Goal: Contribute content: Contribute content

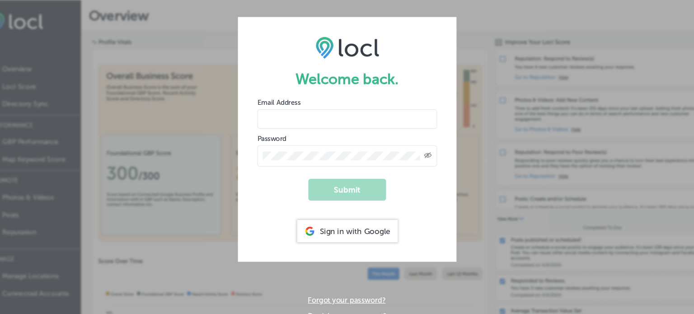
click at [352, 113] on input "email" at bounding box center [347, 111] width 167 height 18
type input "m"
click at [289, 116] on input "email" at bounding box center [347, 111] width 167 height 18
type input "[EMAIL_ADDRESS][DOMAIN_NAME]"
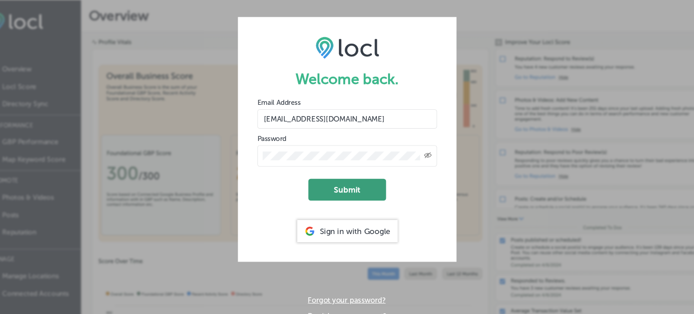
click at [344, 176] on button "Submit" at bounding box center [347, 176] width 72 height 20
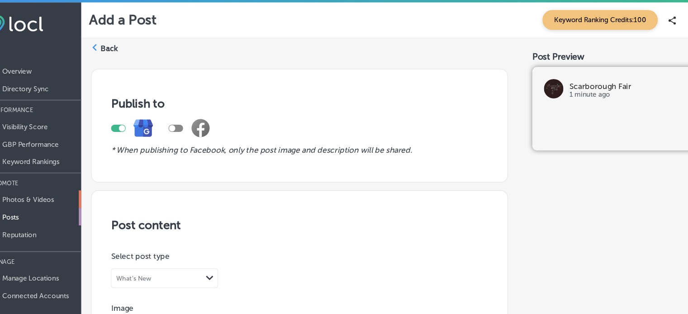
click at [48, 188] on p "Photos & Videos" at bounding box center [50, 186] width 48 height 8
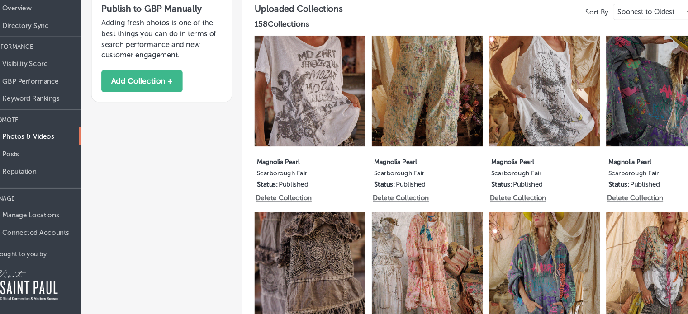
scroll to position [46, 0]
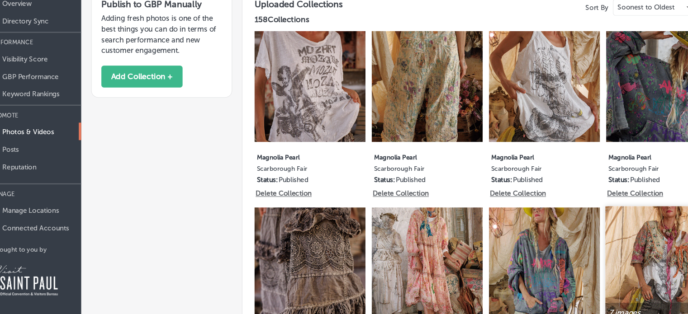
click at [661, 302] on div at bounding box center [638, 306] width 105 height 14
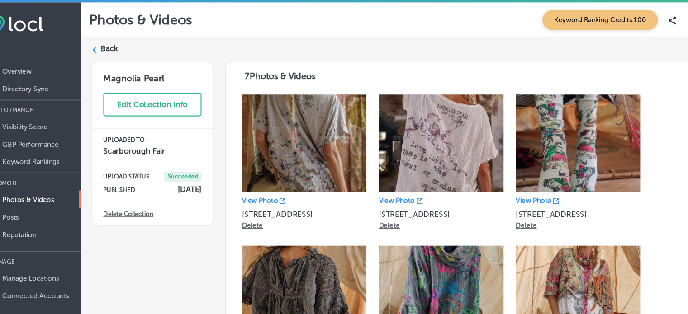
click at [113, 44] on polygon at bounding box center [112, 46] width 4 height 6
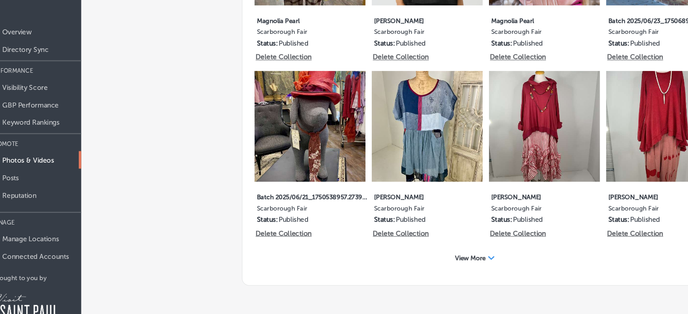
scroll to position [46, 0]
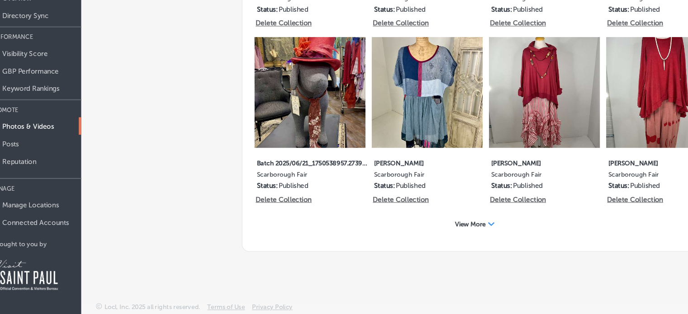
click at [463, 235] on div "View More Path Created with Sketch." at bounding box center [465, 231] width 49 height 14
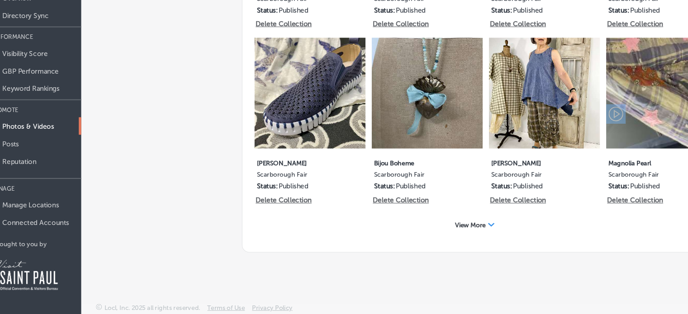
scroll to position [1481, 0]
click at [476, 235] on div "View More Path Created with Sketch." at bounding box center [465, 231] width 49 height 14
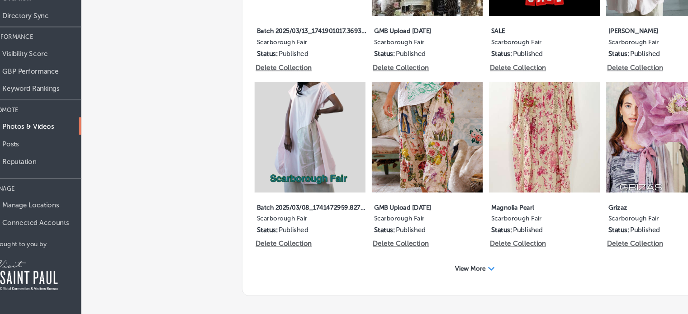
scroll to position [2309, 0]
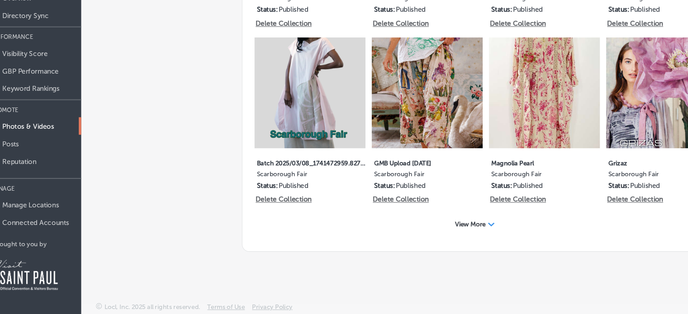
click at [463, 235] on div "View More Path Created with Sketch." at bounding box center [465, 231] width 49 height 14
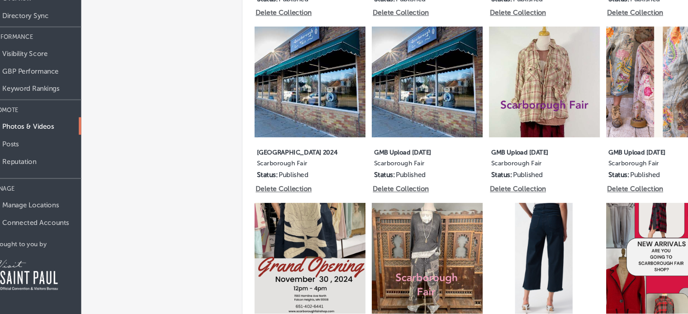
scroll to position [2791, 0]
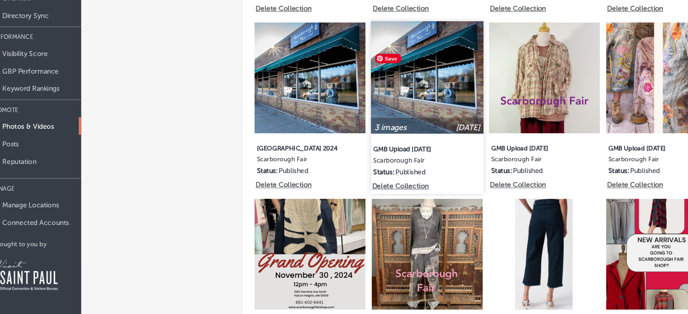
click at [407, 145] on img at bounding box center [420, 94] width 105 height 105
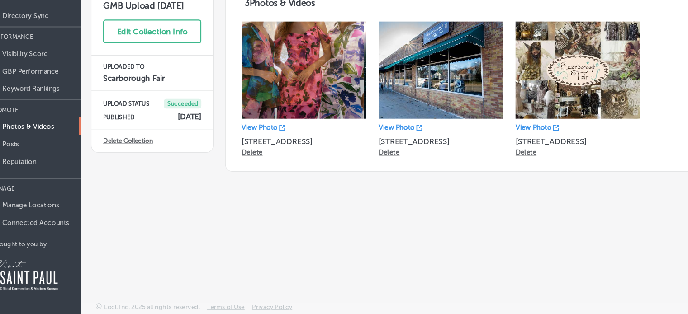
click at [391, 163] on p "Delete" at bounding box center [385, 164] width 19 height 8
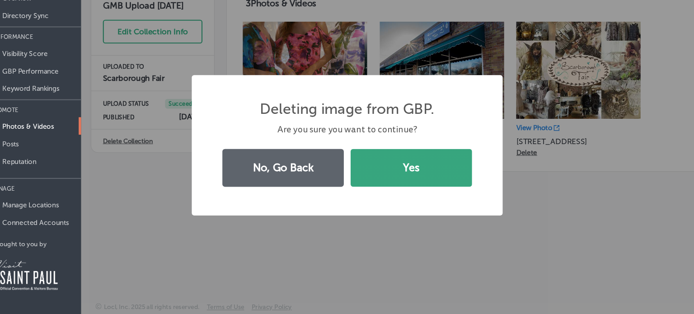
click at [397, 172] on button "Yes" at bounding box center [406, 177] width 113 height 35
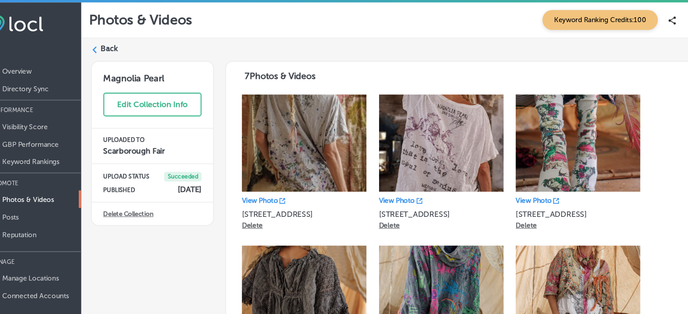
click at [111, 48] on icon at bounding box center [111, 46] width 6 height 6
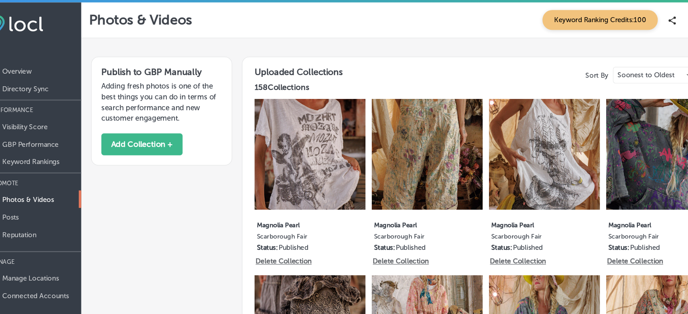
click at [111, 48] on div at bounding box center [393, 44] width 570 height 9
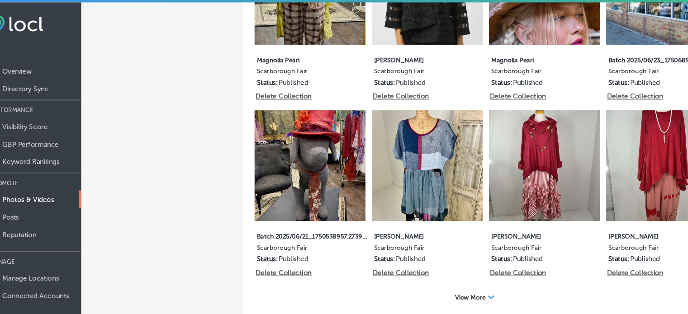
scroll to position [46, 0]
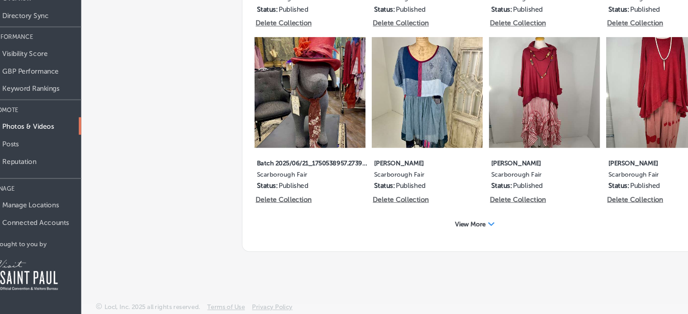
click at [473, 234] on div "View More Path Created with Sketch." at bounding box center [465, 231] width 49 height 14
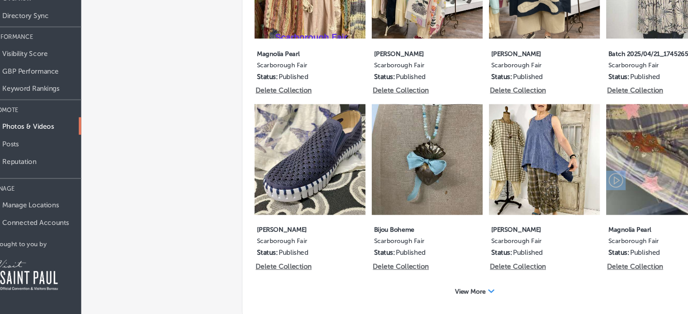
scroll to position [1481, 0]
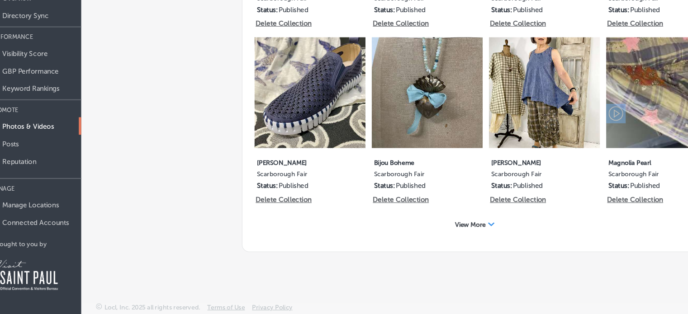
click at [466, 230] on span "View More" at bounding box center [461, 230] width 28 height 7
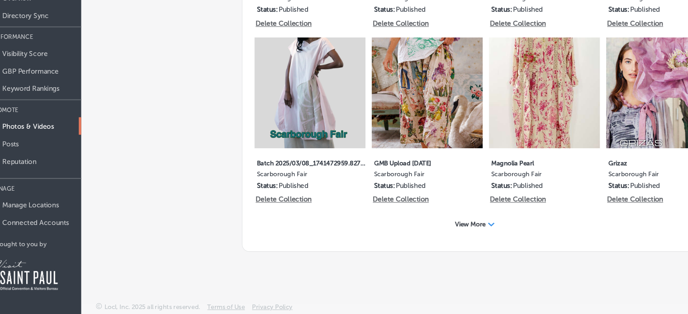
scroll to position [2309, 0]
click at [476, 233] on div "View More Path Created with Sketch." at bounding box center [465, 231] width 49 height 14
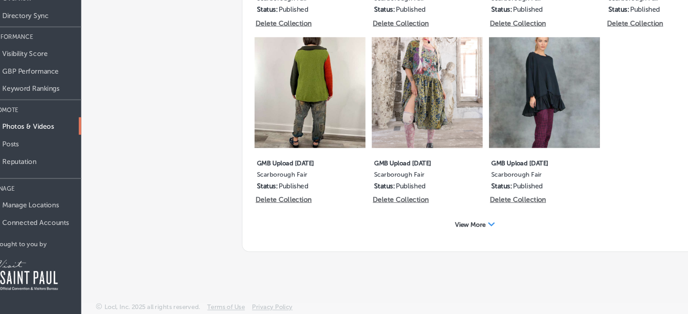
click at [477, 232] on div "Path Created with Sketch." at bounding box center [480, 231] width 6 height 6
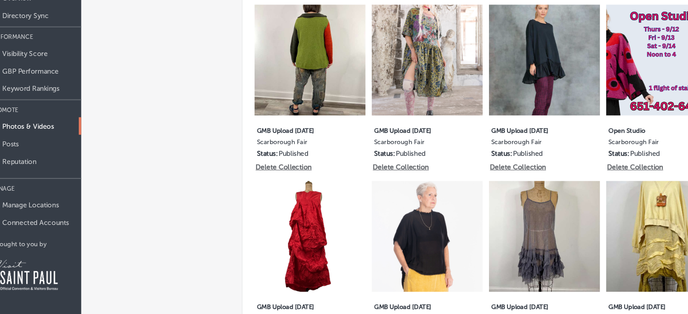
scroll to position [3136, 0]
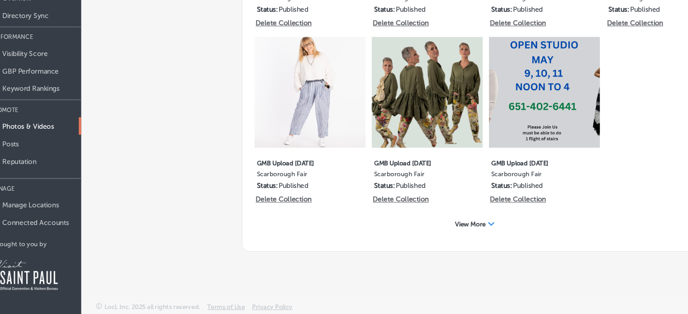
click at [473, 232] on div "View More Path Created with Sketch." at bounding box center [465, 231] width 49 height 14
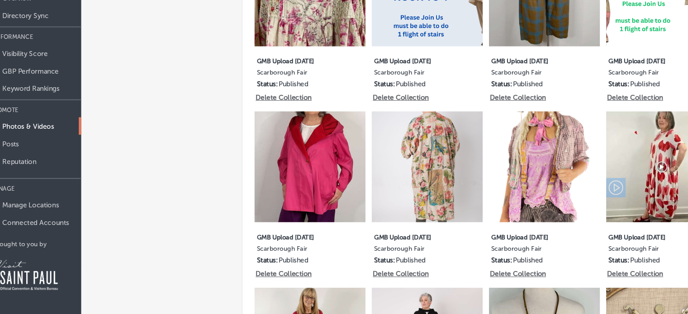
scroll to position [4348, 0]
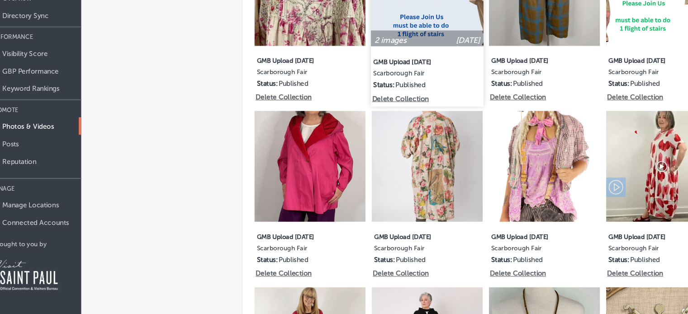
click at [419, 65] on img at bounding box center [420, 12] width 105 height 105
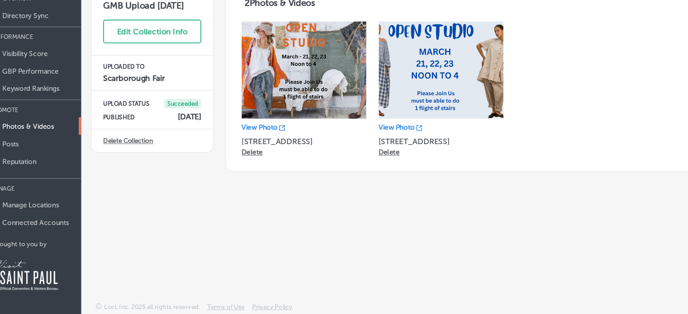
click at [386, 166] on p "Delete" at bounding box center [385, 164] width 19 height 8
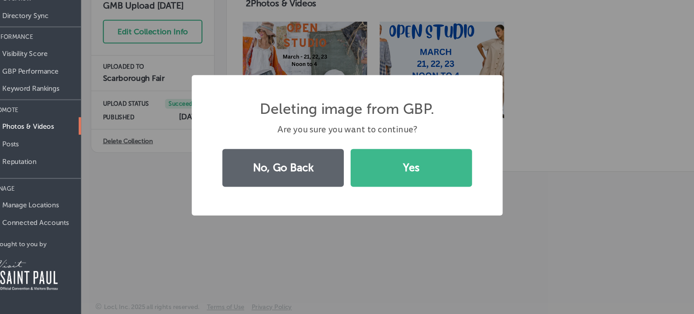
click at [386, 166] on button "Yes" at bounding box center [406, 177] width 113 height 35
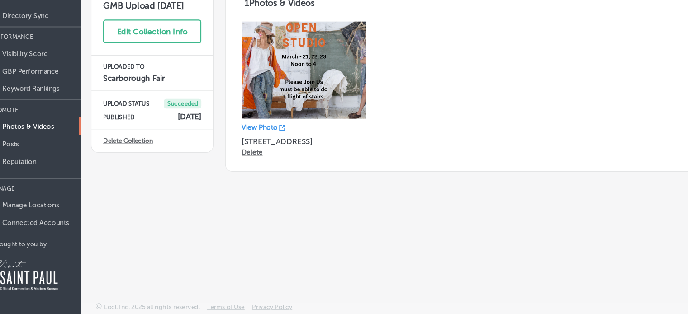
click at [260, 163] on p "Delete" at bounding box center [258, 164] width 19 height 8
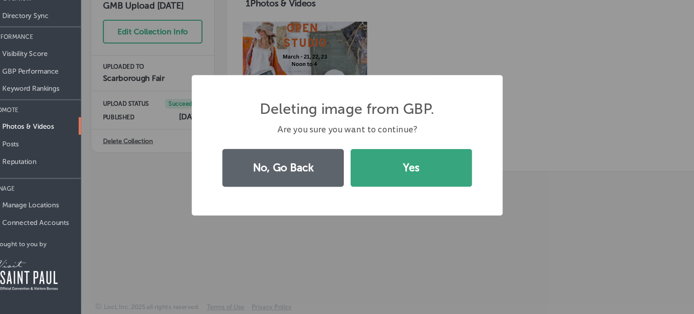
click at [376, 168] on button "Yes" at bounding box center [406, 177] width 113 height 35
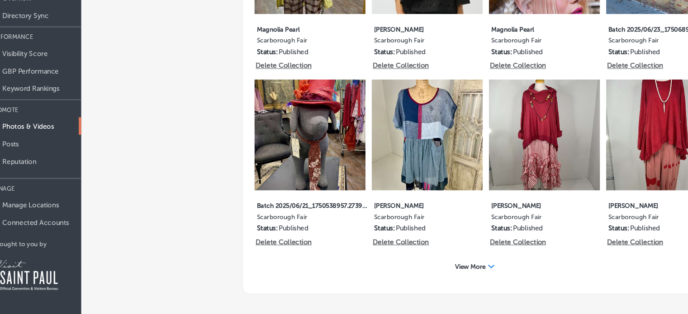
scroll to position [654, 0]
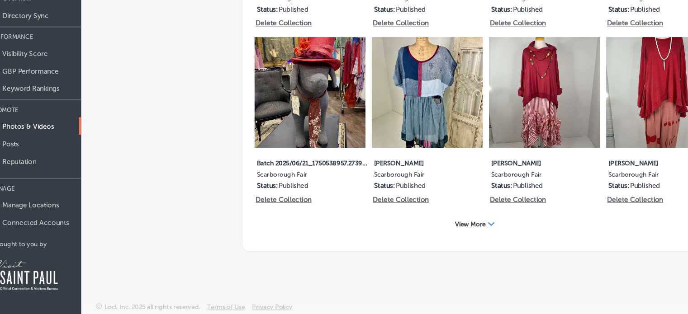
click at [469, 234] on div "View More Path Created with Sketch." at bounding box center [465, 231] width 49 height 14
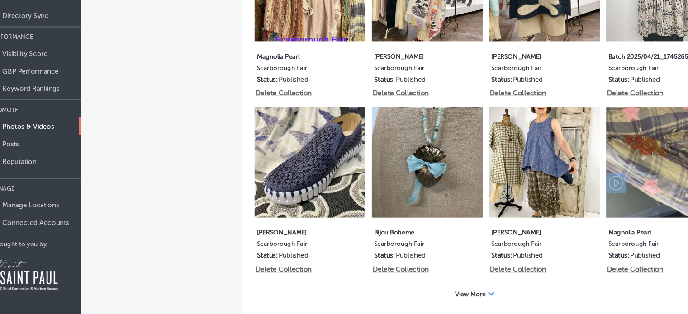
scroll to position [1481, 0]
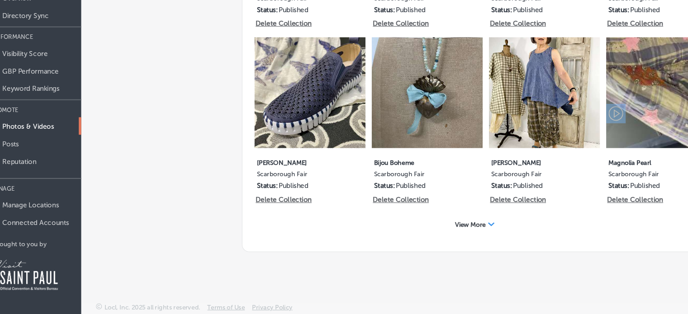
click at [461, 236] on div "View More Path Created with Sketch." at bounding box center [465, 231] width 49 height 14
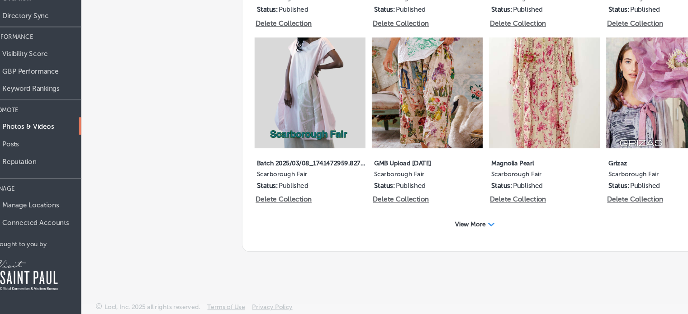
scroll to position [2309, 0]
click at [465, 234] on div "View More Path Created with Sketch." at bounding box center [465, 231] width 49 height 14
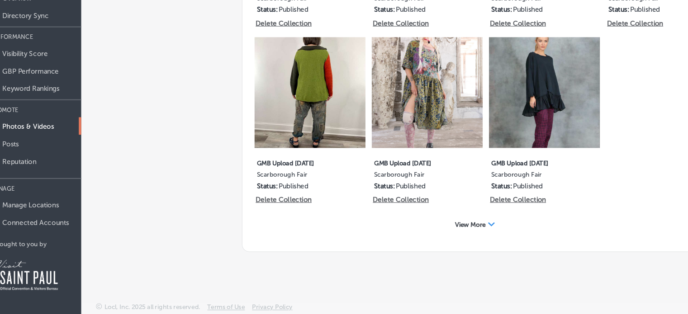
click at [469, 233] on div "View More Path Created with Sketch." at bounding box center [465, 231] width 49 height 14
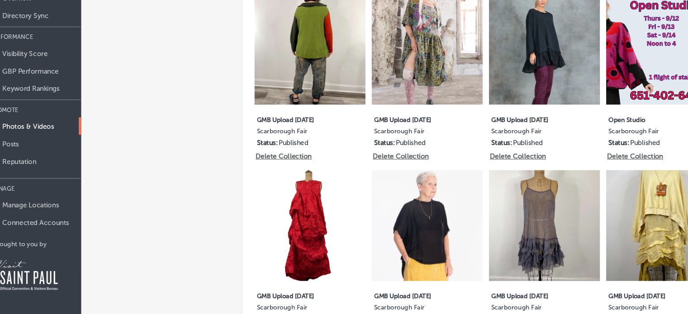
scroll to position [3145, 0]
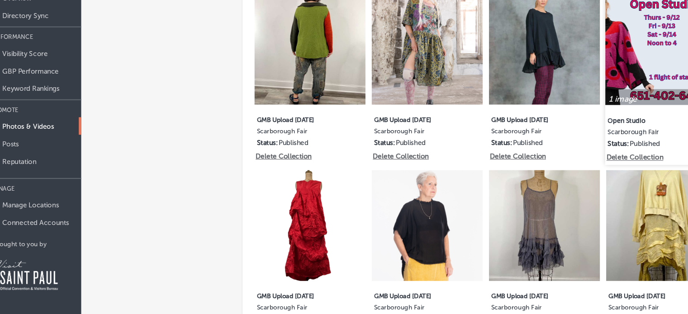
click at [642, 120] on img at bounding box center [638, 67] width 105 height 105
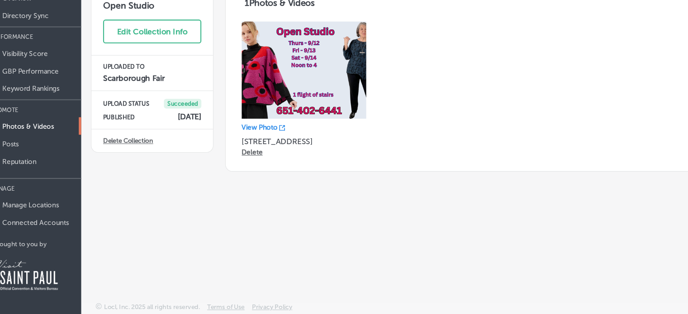
click at [254, 164] on p "Delete" at bounding box center [258, 164] width 19 height 8
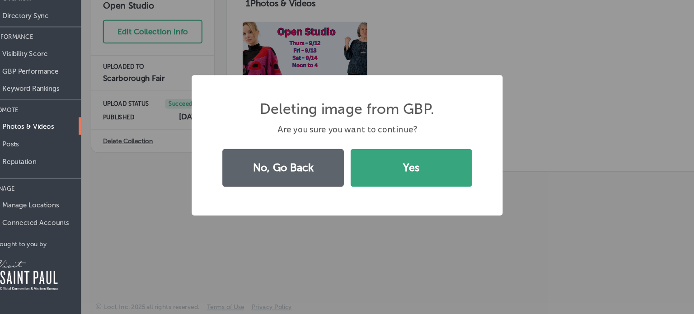
click at [415, 177] on button "Yes" at bounding box center [406, 177] width 113 height 35
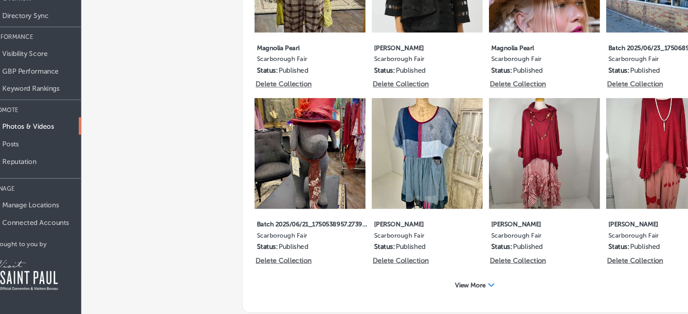
scroll to position [654, 0]
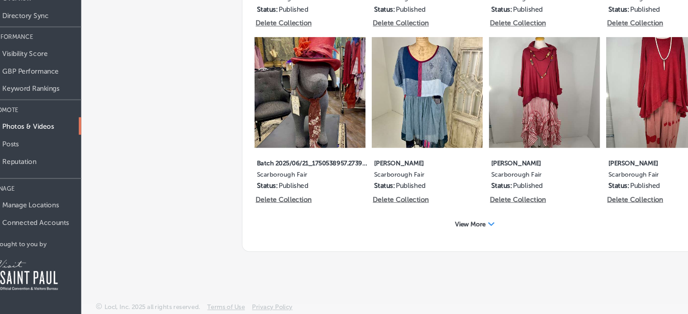
click at [466, 230] on span "View More" at bounding box center [461, 230] width 28 height 7
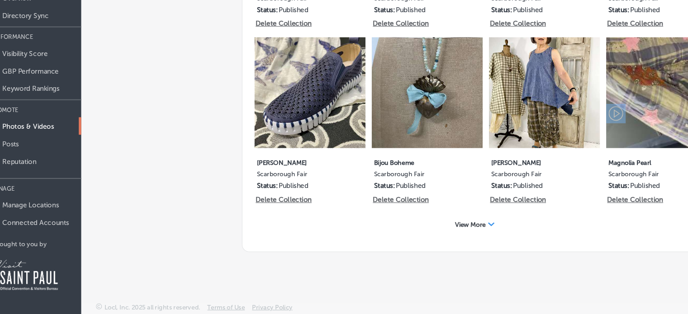
click at [473, 230] on div "View More Path Created with Sketch." at bounding box center [465, 231] width 49 height 14
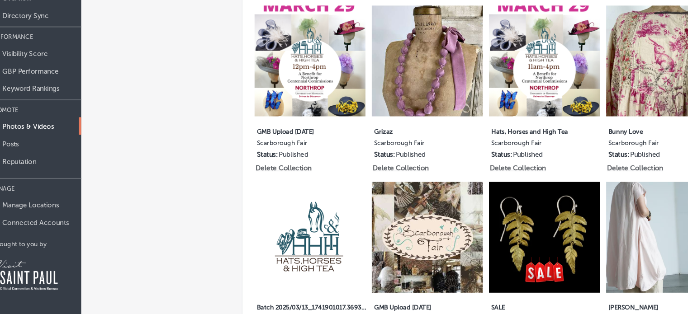
scroll to position [1987, 0]
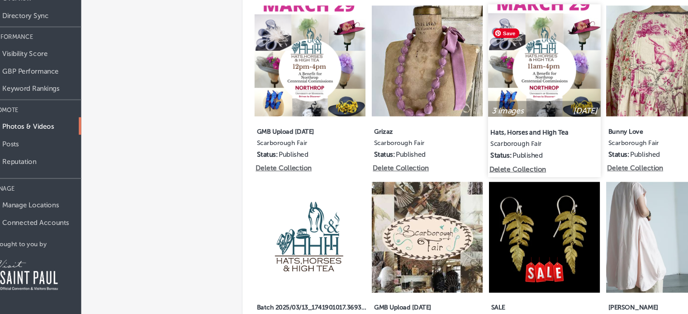
click at [533, 119] on img at bounding box center [529, 78] width 105 height 105
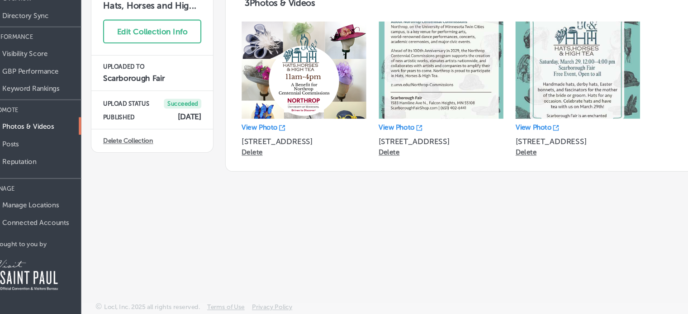
click at [264, 164] on p "Delete" at bounding box center [258, 164] width 19 height 8
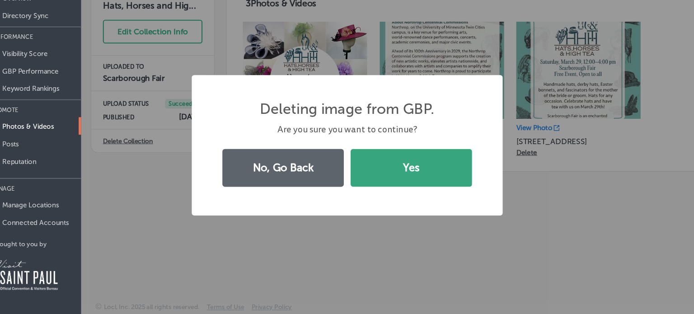
click at [411, 170] on button "Yes" at bounding box center [406, 177] width 113 height 35
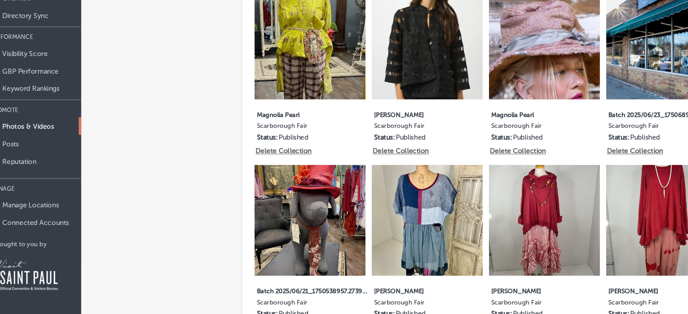
scroll to position [654, 0]
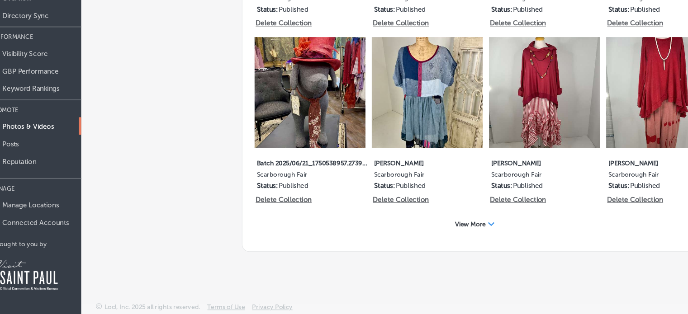
click at [477, 232] on div "Path Created with Sketch." at bounding box center [480, 230] width 6 height 6
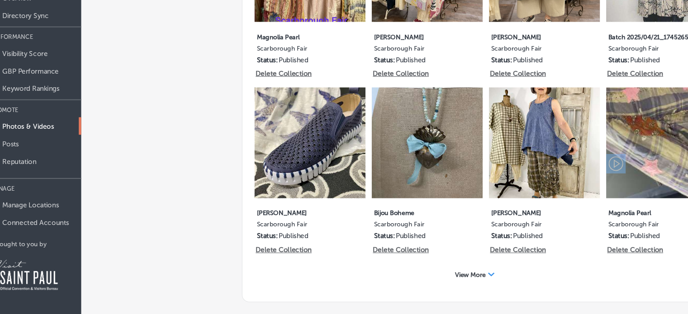
scroll to position [1481, 0]
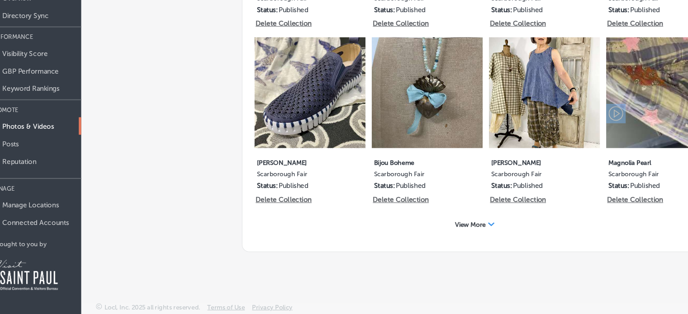
click at [467, 234] on div "View More Path Created with Sketch." at bounding box center [465, 231] width 49 height 14
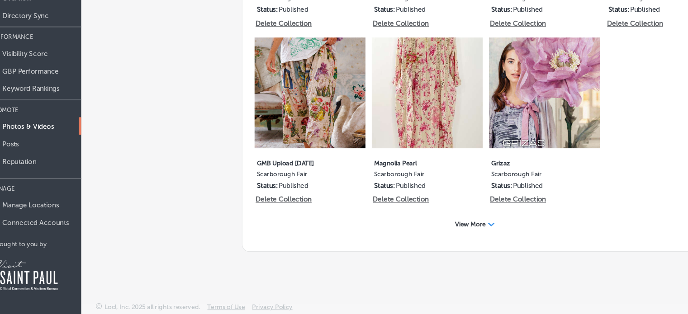
click at [467, 232] on div "View More Path Created with Sketch." at bounding box center [465, 231] width 49 height 14
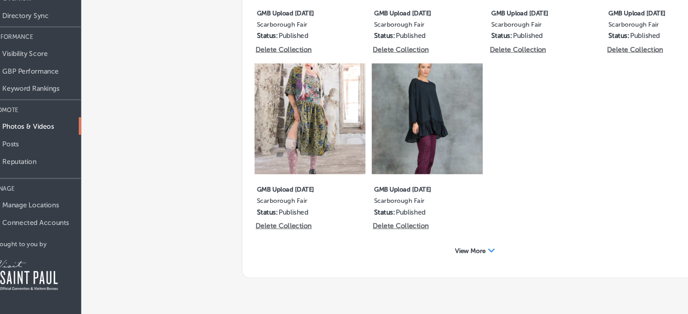
scroll to position [3136, 0]
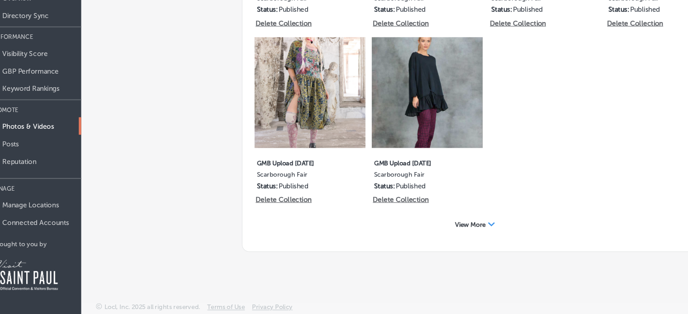
click at [479, 232] on div "Path Created with Sketch." at bounding box center [480, 231] width 6 height 6
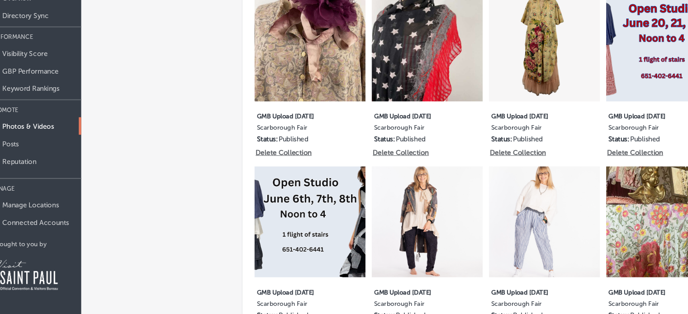
scroll to position [3641, 0]
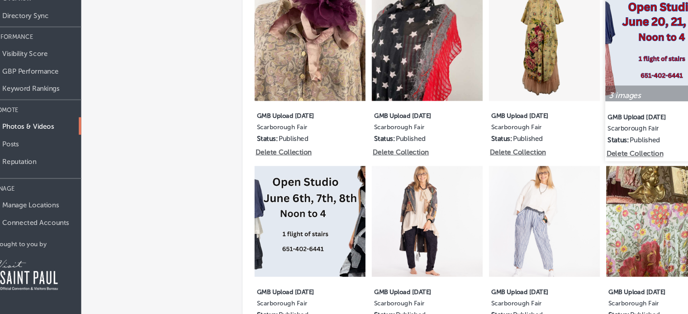
click at [631, 169] on p "Delete Collection" at bounding box center [613, 165] width 52 height 8
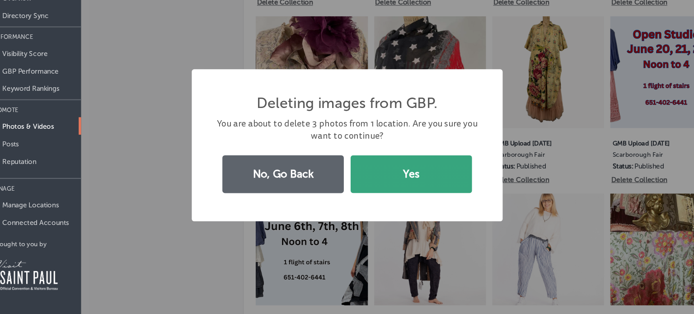
click at [424, 189] on button "Yes" at bounding box center [406, 183] width 113 height 35
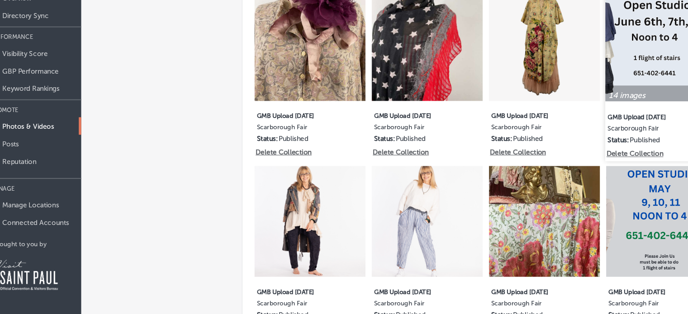
click at [625, 169] on p "Delete Collection" at bounding box center [613, 165] width 52 height 8
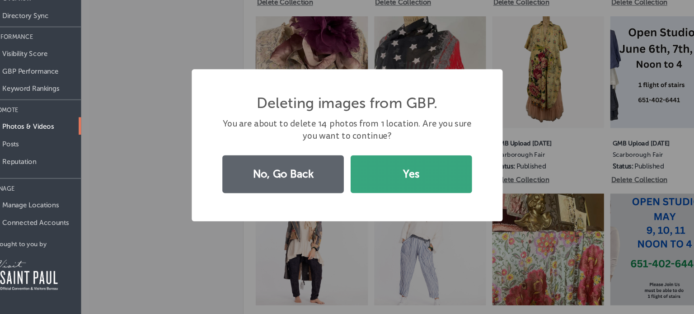
click at [427, 184] on button "Yes" at bounding box center [406, 183] width 113 height 35
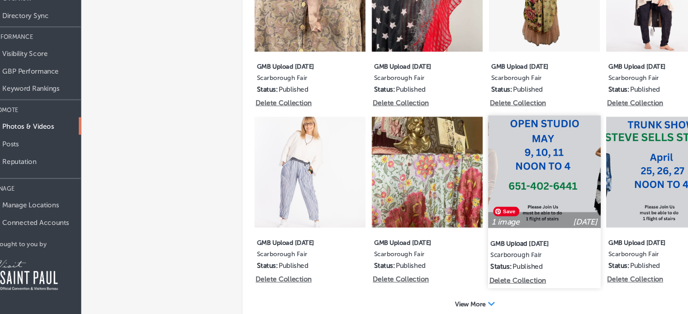
scroll to position [3733, 0]
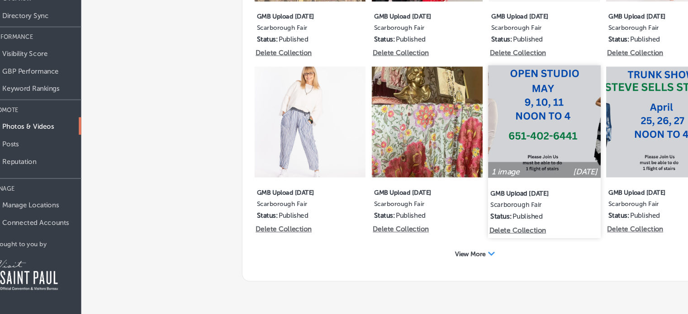
click at [524, 240] on p "Delete Collection" at bounding box center [505, 236] width 52 height 8
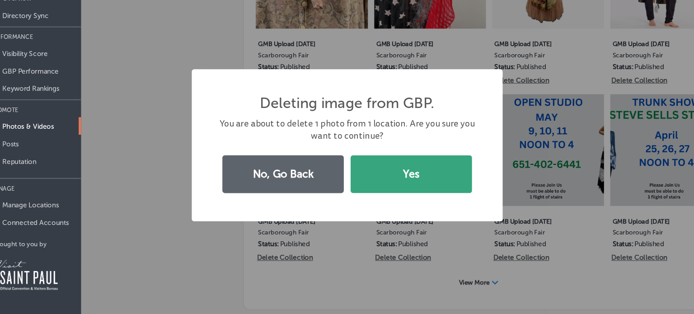
click at [448, 186] on button "Yes" at bounding box center [406, 183] width 113 height 35
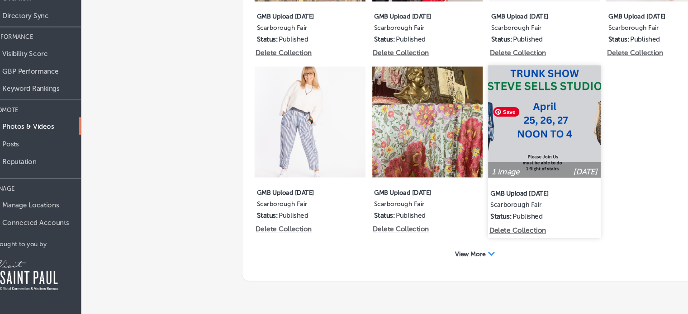
click at [539, 180] on img at bounding box center [529, 135] width 105 height 105
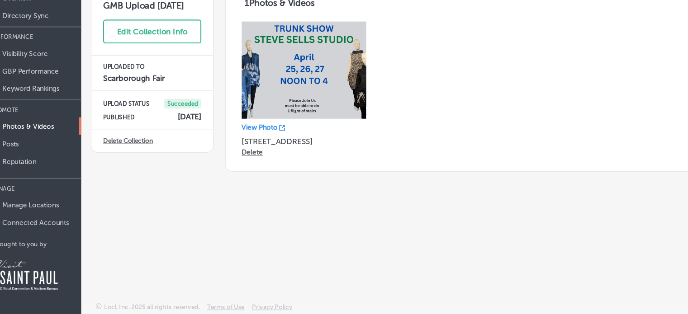
click at [258, 165] on p "Delete" at bounding box center [258, 164] width 19 height 8
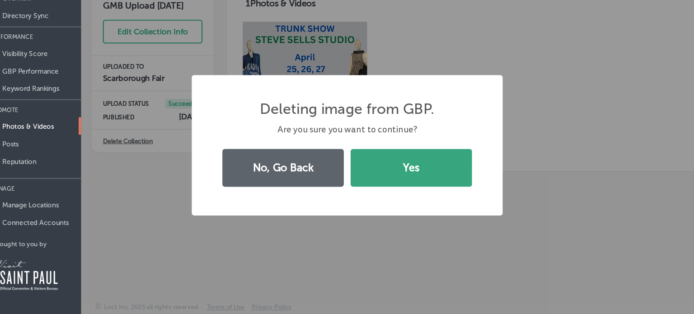
click at [412, 166] on button "Yes" at bounding box center [406, 177] width 113 height 35
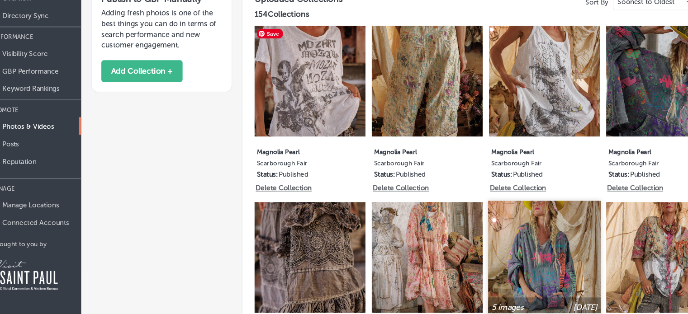
click at [572, 277] on img at bounding box center [529, 261] width 105 height 105
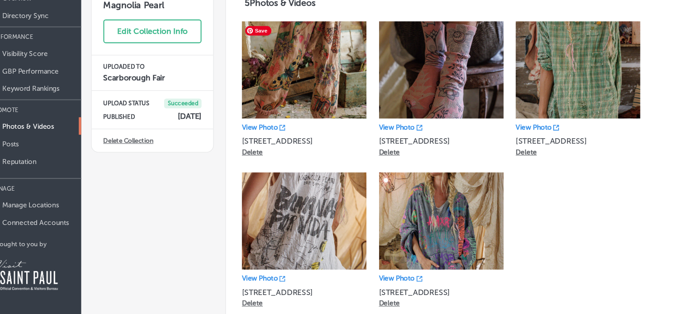
click at [305, 127] on img at bounding box center [307, 87] width 116 height 90
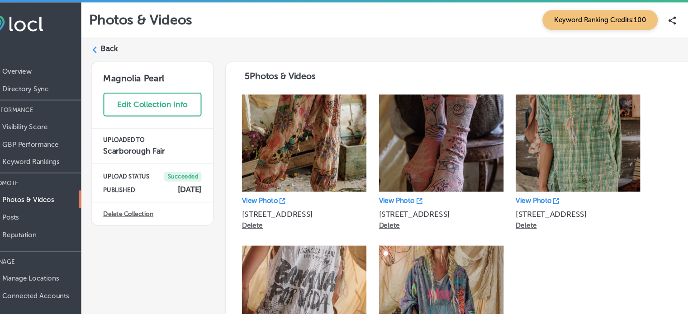
click at [108, 45] on div "Back Magnolia Pearl Edit Collection Info UPLOADED TO Scarborough Fair UPLOAD ST…" at bounding box center [393, 204] width 588 height 337
click at [112, 45] on polygon at bounding box center [112, 46] width 4 height 6
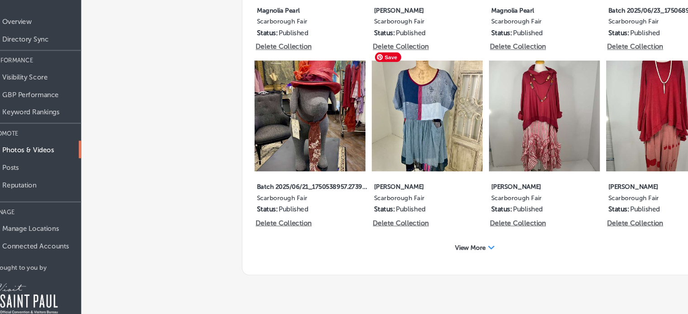
scroll to position [46, 0]
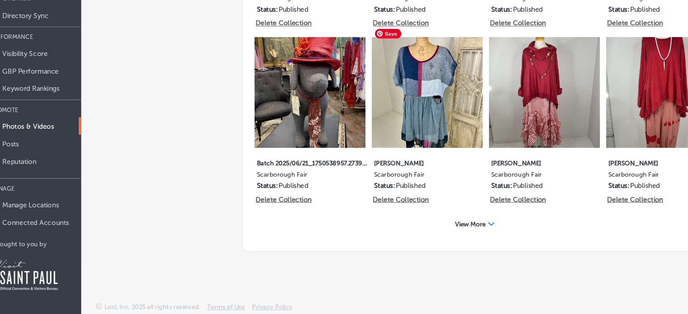
click at [468, 224] on div "View More Path Created with Sketch." at bounding box center [465, 231] width 49 height 14
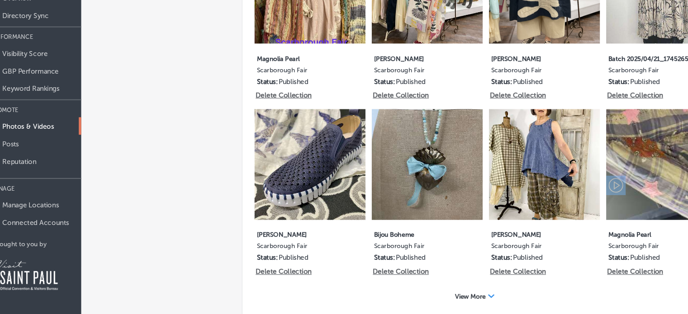
scroll to position [1481, 0]
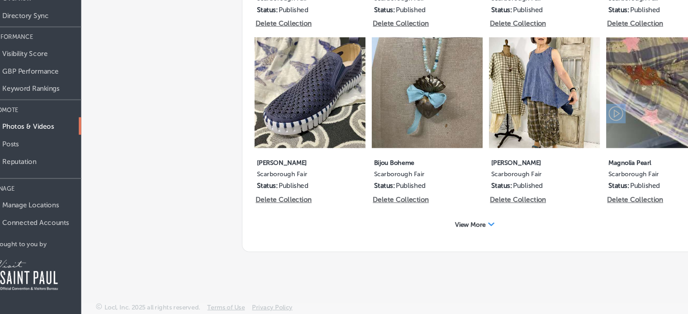
click at [477, 231] on icon "Path Created with Sketch." at bounding box center [480, 231] width 6 height 4
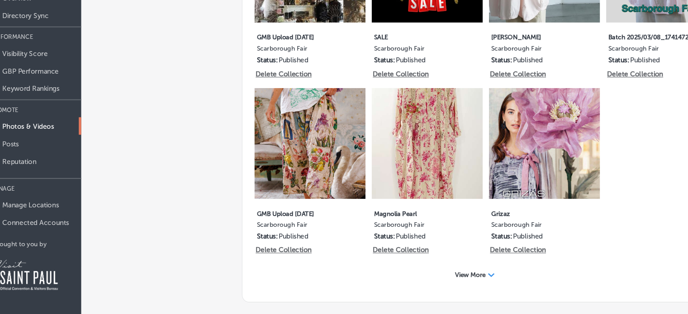
scroll to position [2309, 0]
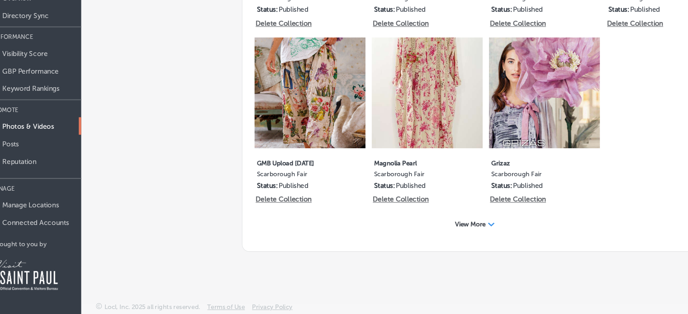
click at [471, 231] on div "View More Path Created with Sketch." at bounding box center [465, 231] width 49 height 14
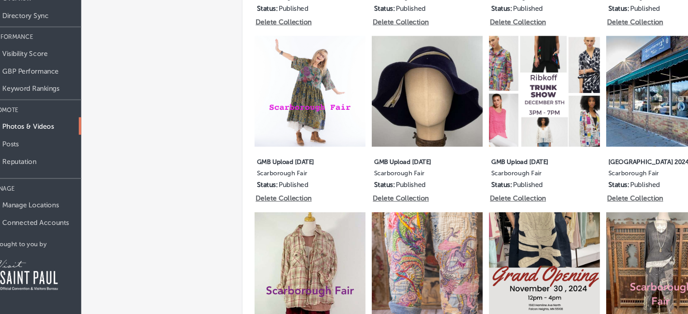
scroll to position [2614, 0]
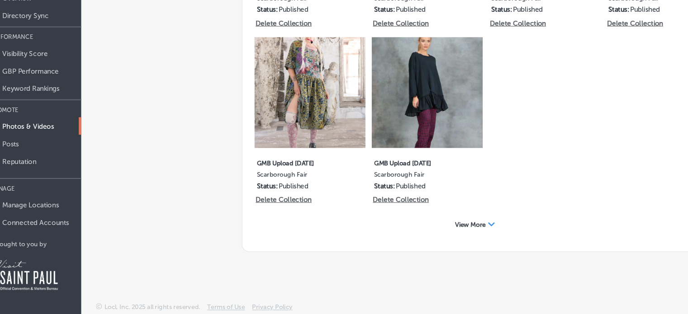
click at [471, 234] on div "View More Path Created with Sketch." at bounding box center [465, 231] width 49 height 14
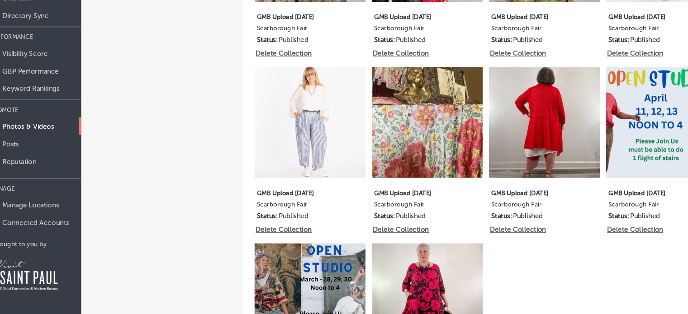
scroll to position [3733, 0]
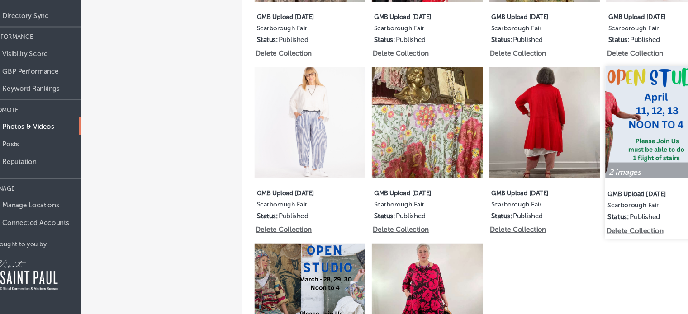
click at [626, 240] on p "Delete Collection" at bounding box center [613, 237] width 52 height 8
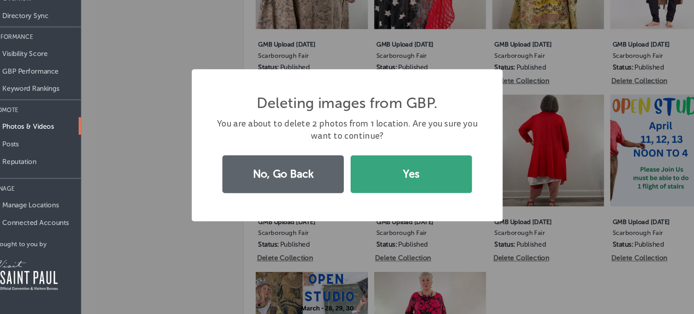
click at [448, 188] on button "Yes" at bounding box center [406, 183] width 113 height 35
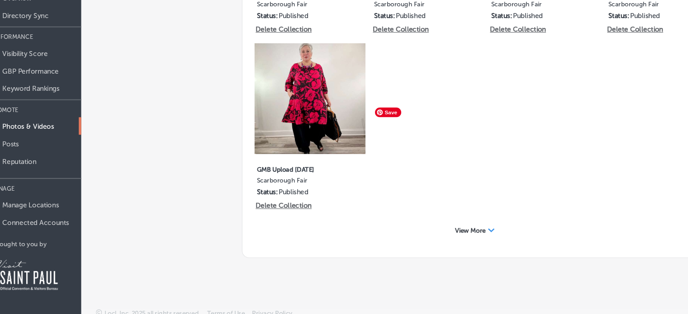
scroll to position [3920, 0]
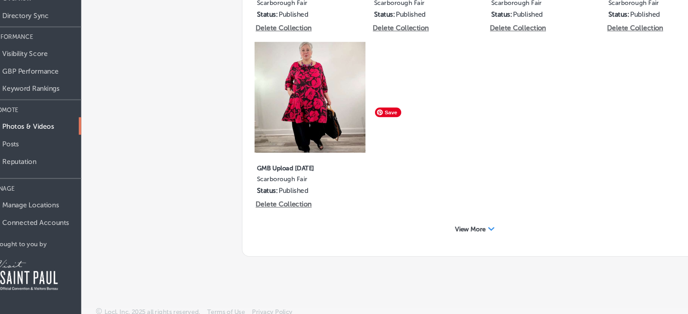
click at [477, 242] on div "View More Path Created with Sketch." at bounding box center [465, 235] width 49 height 14
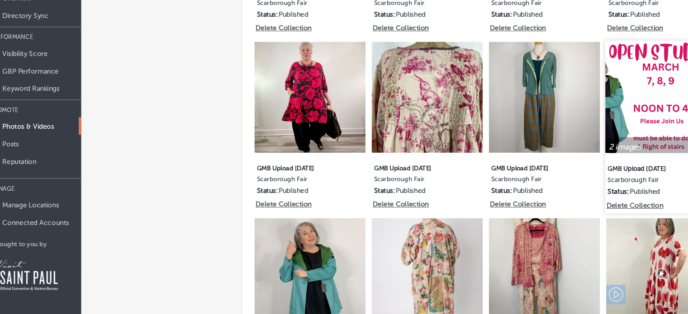
click at [622, 217] on p "Delete Collection" at bounding box center [613, 213] width 52 height 8
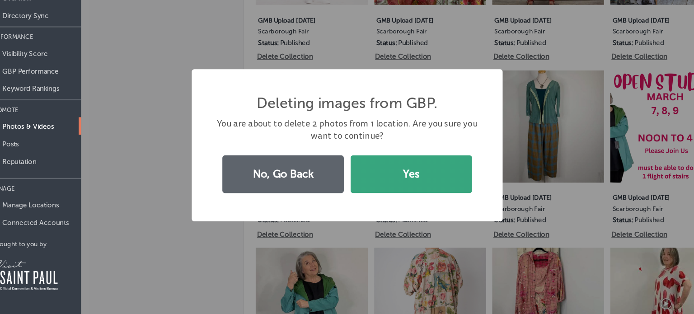
click at [439, 195] on button "Yes" at bounding box center [406, 183] width 113 height 35
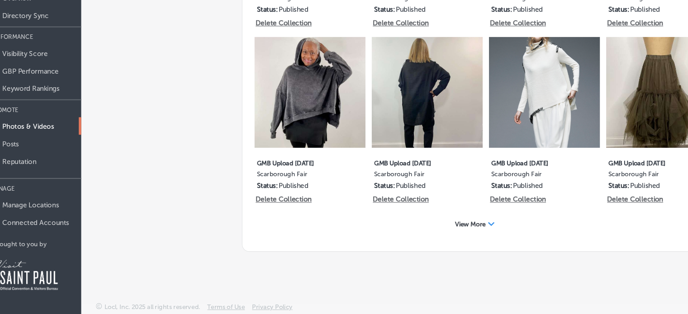
click at [465, 230] on span "View More" at bounding box center [461, 230] width 28 height 7
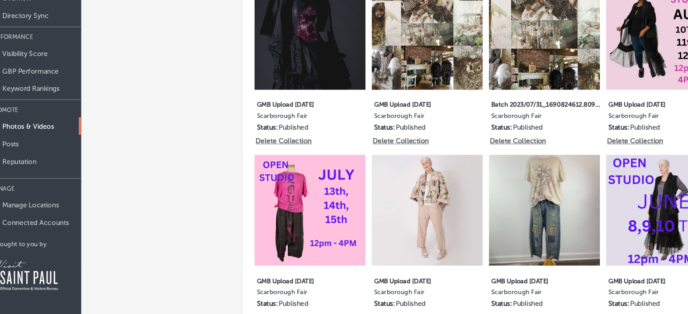
scroll to position [4964, 0]
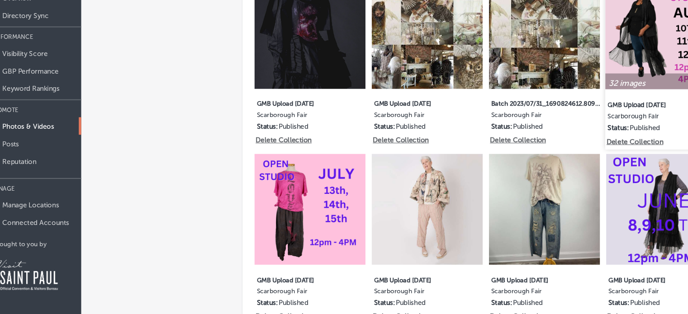
click at [628, 158] on p "Delete Collection" at bounding box center [613, 154] width 52 height 8
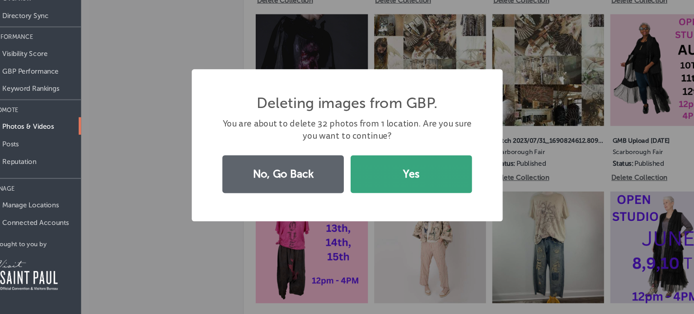
click at [442, 192] on button "Yes" at bounding box center [406, 183] width 113 height 35
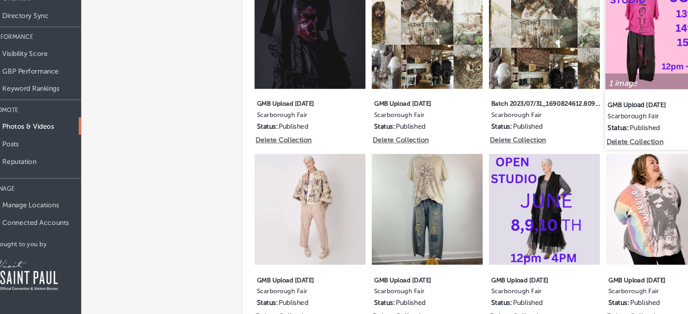
click at [627, 158] on p "Delete Collection" at bounding box center [613, 154] width 52 height 8
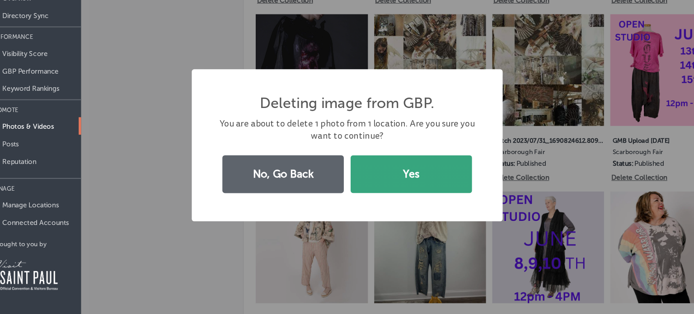
click at [438, 192] on button "Yes" at bounding box center [406, 183] width 113 height 35
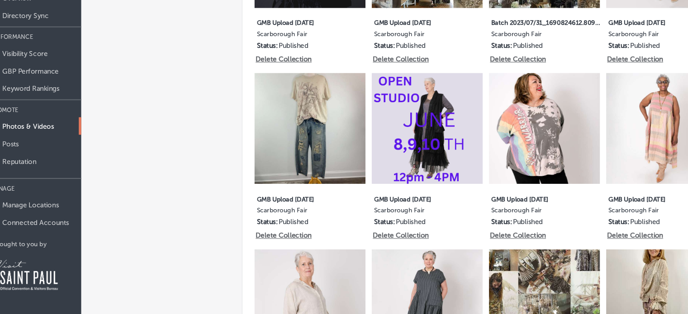
scroll to position [5062, 0]
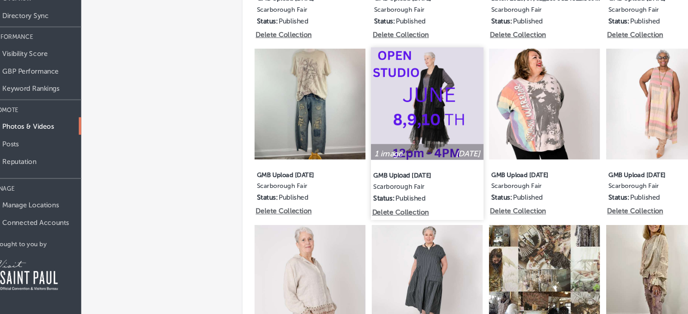
click at [413, 223] on p "Delete Collection" at bounding box center [396, 220] width 52 height 8
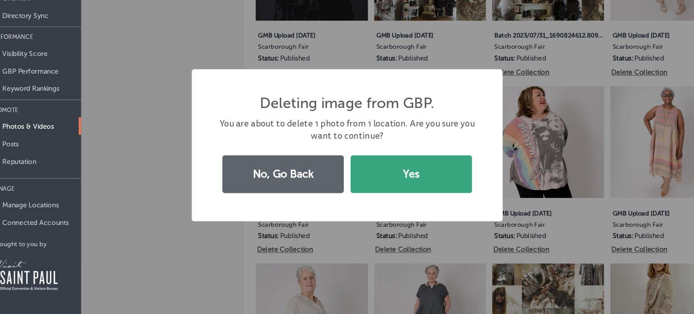
click at [438, 199] on button "Yes" at bounding box center [406, 183] width 113 height 35
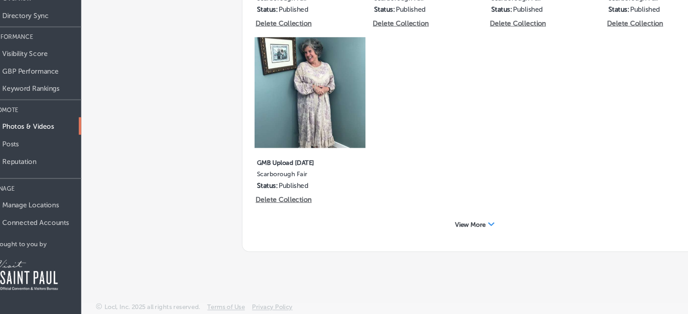
scroll to position [5442, 0]
click at [466, 238] on div "View More Path Created with Sketch." at bounding box center [465, 231] width 49 height 14
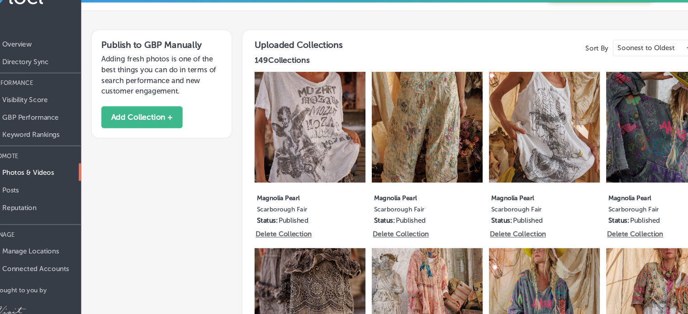
scroll to position [0, 0]
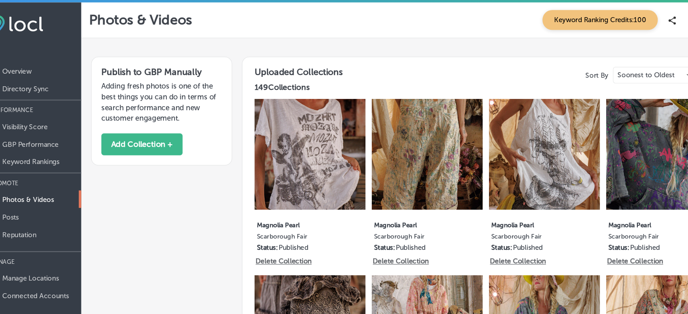
click at [57, 184] on p "Photos & Videos" at bounding box center [50, 186] width 48 height 8
click at [41, 200] on p "Posts" at bounding box center [33, 202] width 15 height 8
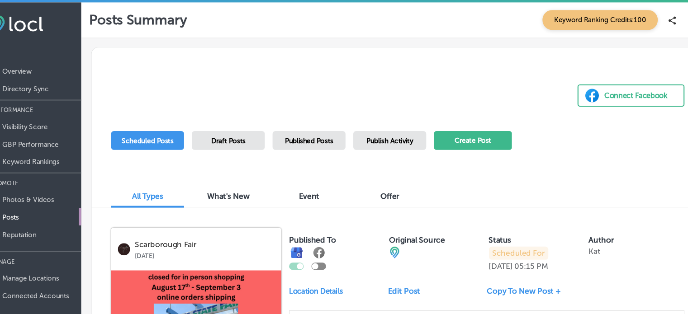
click at [468, 127] on button "Create Post" at bounding box center [463, 131] width 72 height 18
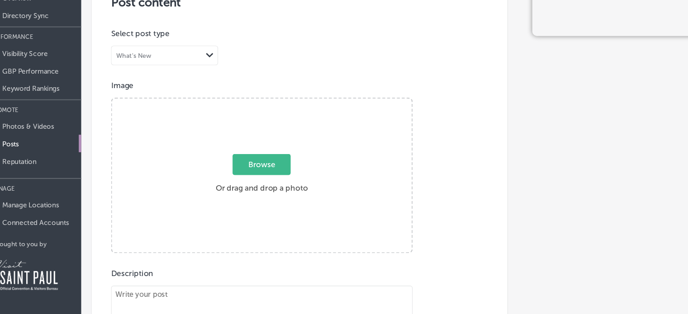
scroll to position [143, 0]
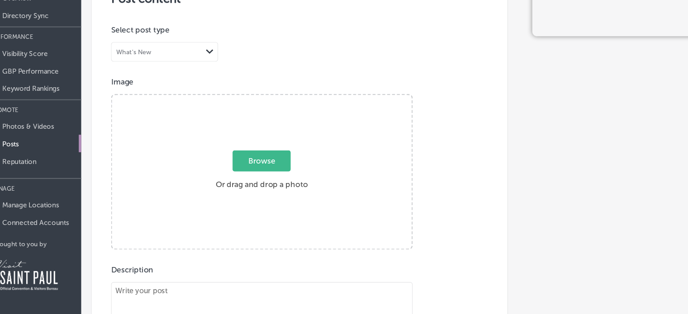
click at [259, 168] on span "Browse" at bounding box center [267, 171] width 54 height 19
click at [259, 113] on input "Browse Or drag and drop a photo" at bounding box center [267, 111] width 278 height 3
click at [263, 174] on span "Browse" at bounding box center [267, 171] width 54 height 19
click at [263, 113] on input "Browse Or drag and drop a photo" at bounding box center [267, 111] width 278 height 3
type input "C:\fakepath\mail (15).png"
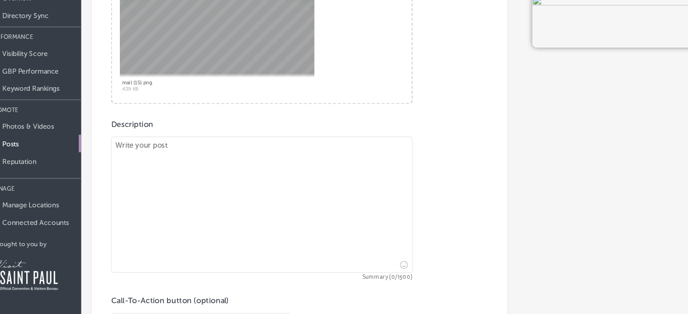
scroll to position [278, 0]
click at [193, 164] on textarea at bounding box center [267, 212] width 280 height 127
paste textarea "A Poetess of the Cosmos ~ https://us3.forward-to-friend.com/forward/preview?u=7…"
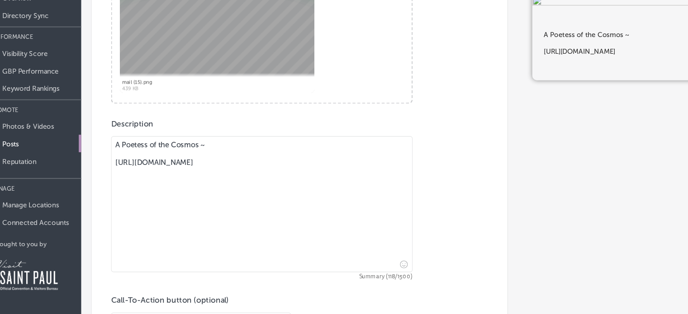
drag, startPoint x: 287, startPoint y: 179, endPoint x: 132, endPoint y: 171, distance: 155.7
click at [132, 171] on textarea "A Poetess of the Cosmos ~ https://us3.forward-to-friend.com/forward/preview?u=7…" at bounding box center [267, 212] width 280 height 127
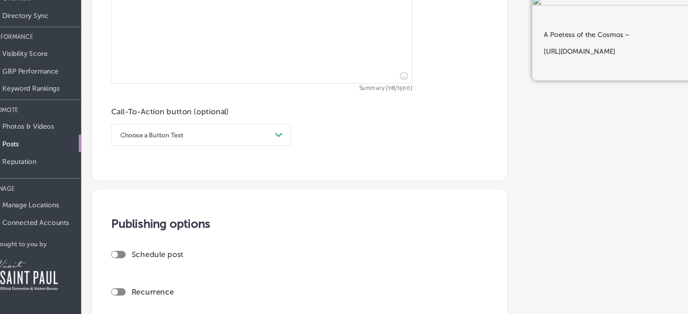
scroll to position [454, 0]
type textarea "A Poetess of the Cosmos ~ https://us3.forward-to-friend.com/forward/preview?u=7…"
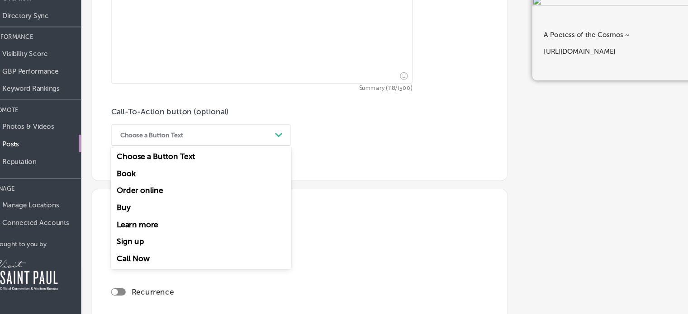
click at [284, 146] on icon "Path Created with Sketch." at bounding box center [282, 148] width 7 height 4
click at [156, 232] on div "Learn more" at bounding box center [210, 231] width 167 height 16
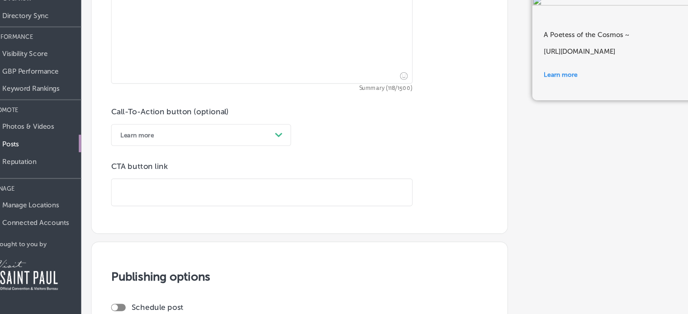
click at [151, 200] on input "text" at bounding box center [266, 200] width 279 height 25
paste input "https://us3.forward-to-friend.com/forward/preview?u=7d700dc26d5906f667776ee02&i…"
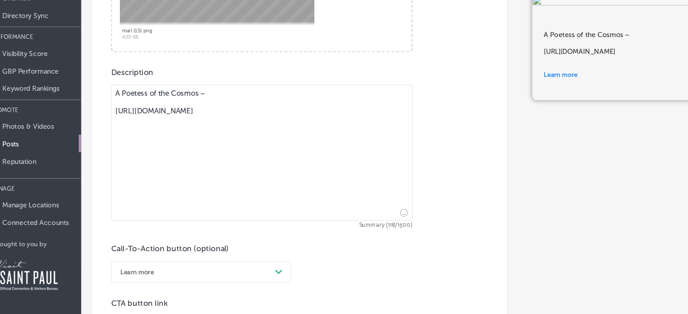
scroll to position [325, 0]
type input "https://us3.forward-to-friend.com/forward/preview?u=7d700dc26d5906f667776ee02&i…"
drag, startPoint x: 287, startPoint y: 135, endPoint x: 127, endPoint y: 125, distance: 161.2
click at [127, 125] on textarea "A Poetess of the Cosmos ~ https://us3.forward-to-friend.com/forward/preview?u=7…" at bounding box center [267, 165] width 280 height 127
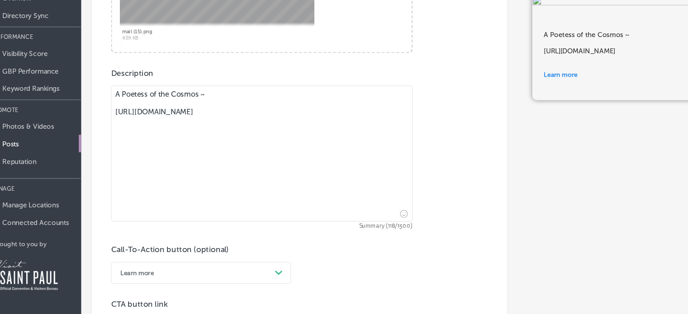
drag, startPoint x: 140, startPoint y: 125, endPoint x: 133, endPoint y: 151, distance: 26.2
click at [133, 151] on textarea "A Poetess of the Cosmos ~ https://us3.forward-to-friend.com/forward/preview?u=7…" at bounding box center [267, 165] width 280 height 127
click at [294, 132] on textarea "A Poetess of the Cosmos ~ https://us3.forward-to-friend.com/forward/preview?u=7…" at bounding box center [267, 165] width 280 height 127
drag, startPoint x: 294, startPoint y: 132, endPoint x: 115, endPoint y: 106, distance: 180.3
click at [115, 106] on div "Post content Select location(s) Select post type What's New Path Created with S…" at bounding box center [301, 103] width 387 height 595
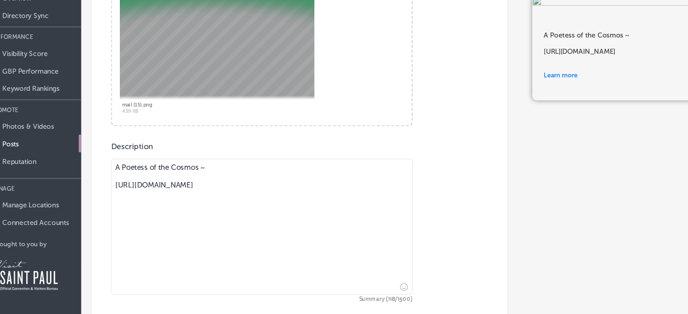
scroll to position [269, 0]
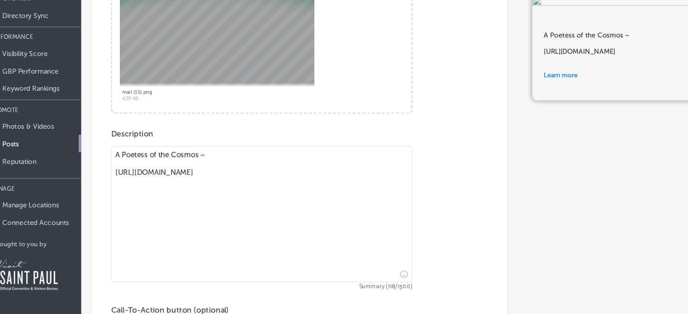
click at [376, 241] on textarea "A Poetess of the Cosmos ~ https://us3.forward-to-friend.com/forward/preview?u=7…" at bounding box center [267, 221] width 280 height 127
click at [351, 206] on textarea "A Poetess of the Cosmos ~ https://us3.forward-to-friend.com/forward/preview?u=7…" at bounding box center [267, 221] width 280 height 127
drag, startPoint x: 296, startPoint y: 189, endPoint x: 113, endPoint y: 182, distance: 182.8
click at [113, 182] on div "Post content Select location(s) Select post type What's New Path Created with S…" at bounding box center [301, 159] width 387 height 595
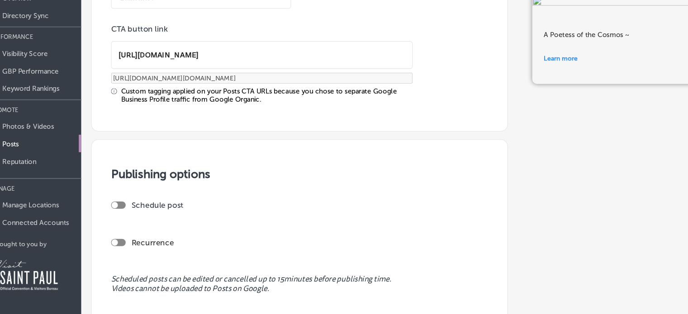
scroll to position [697, 0]
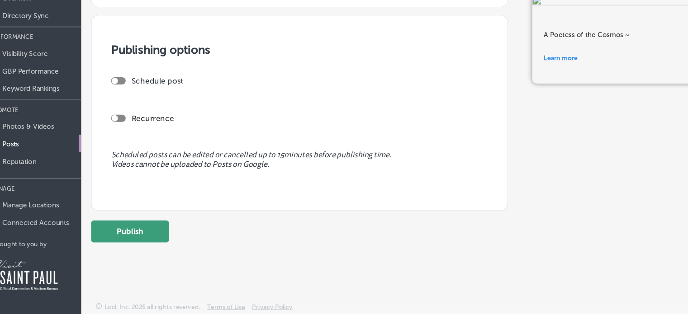
type textarea "A Poetess of the Cosmos ~"
click at [138, 231] on button "Publish" at bounding box center [144, 237] width 72 height 20
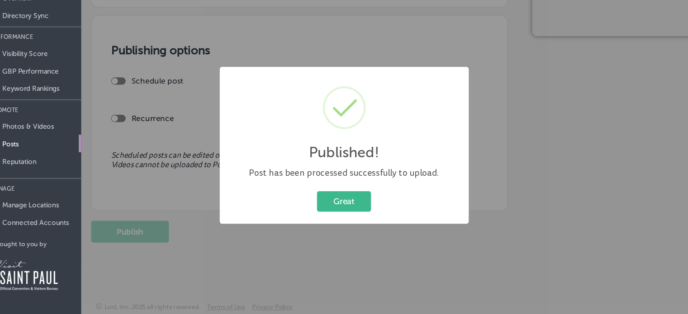
scroll to position [616, 0]
click at [352, 202] on button "Great" at bounding box center [344, 209] width 50 height 19
